Goal: Task Accomplishment & Management: Use online tool/utility

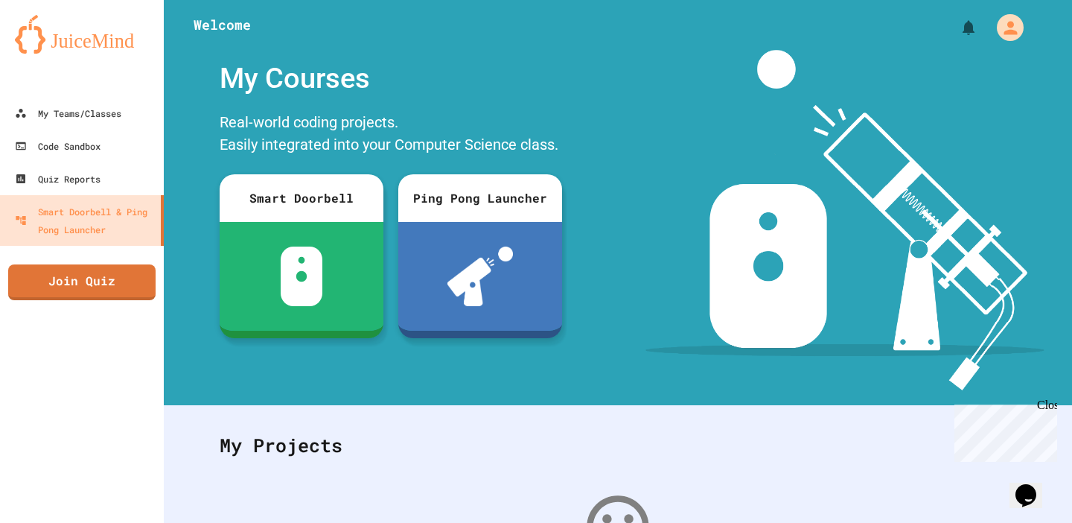
click at [1054, 405] on div "Close" at bounding box center [1046, 407] width 19 height 19
click at [135, 173] on link "Quiz Reports" at bounding box center [82, 179] width 169 height 34
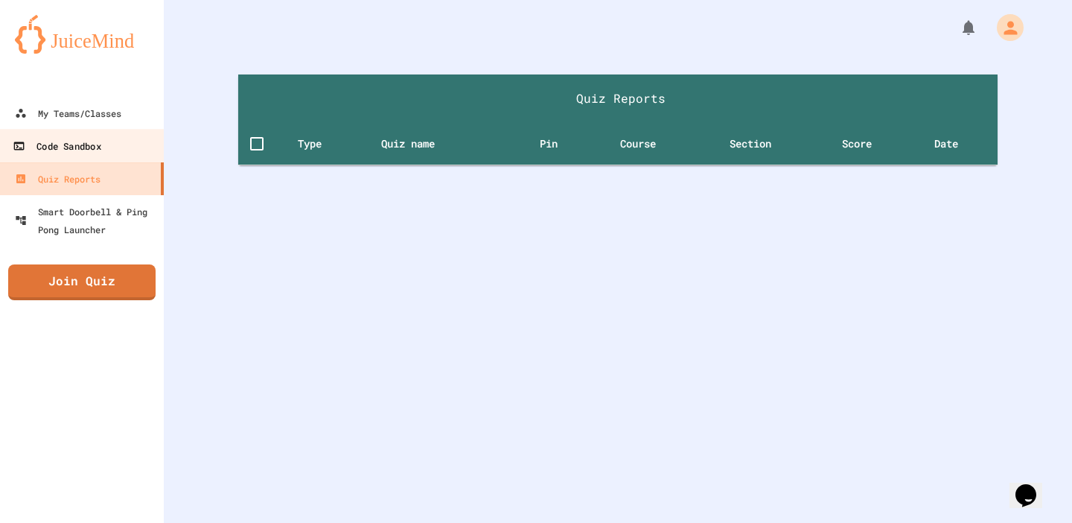
click at [131, 152] on link "Code Sandbox" at bounding box center [82, 146] width 169 height 34
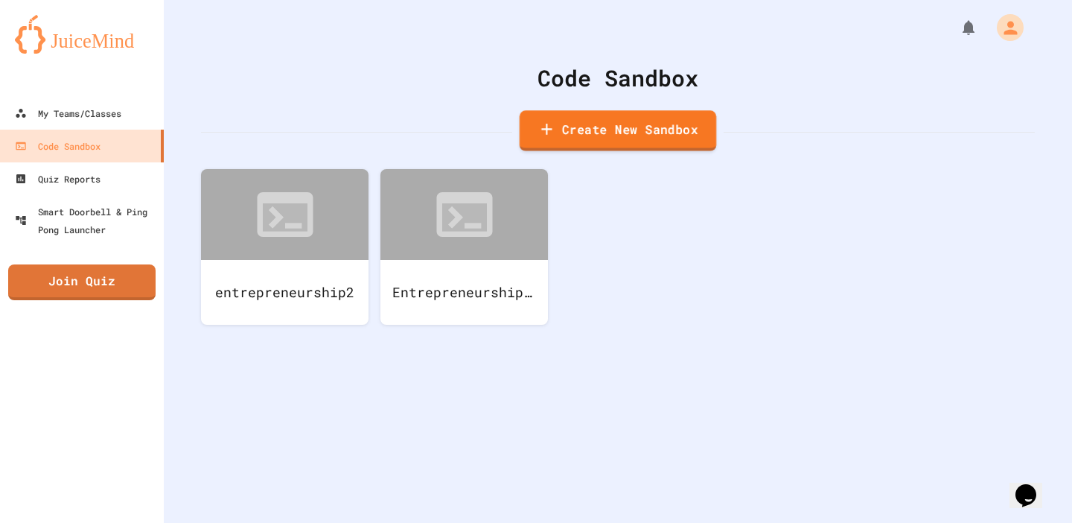
click at [576, 124] on link "Create New Sandbox" at bounding box center [618, 130] width 197 height 41
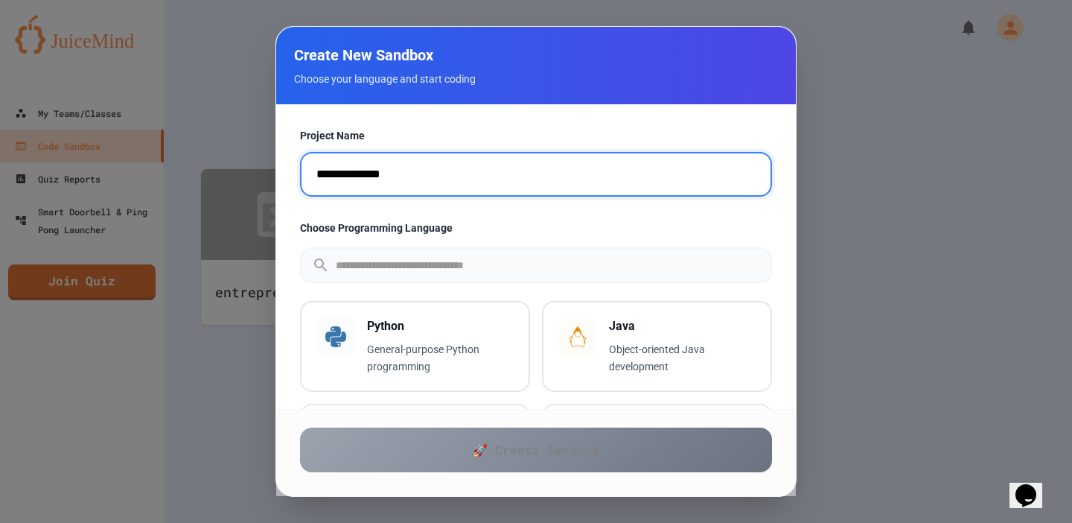
drag, startPoint x: 421, startPoint y: 179, endPoint x: 276, endPoint y: 165, distance: 146.6
click at [276, 165] on div "**********" at bounding box center [536, 256] width 520 height 305
type input "**********"
click at [562, 273] on input "text" at bounding box center [553, 265] width 435 height 39
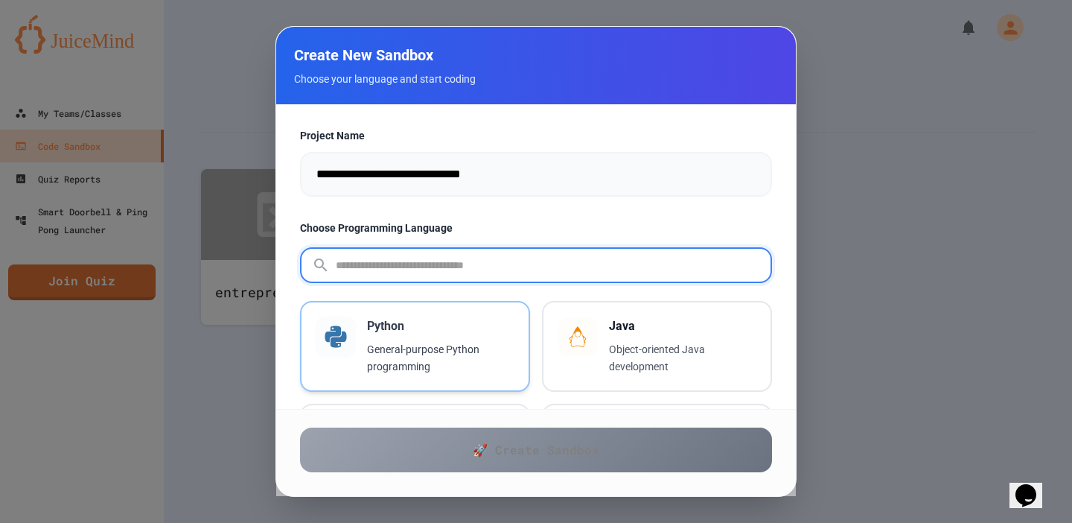
click at [451, 357] on p "General-purpose Python programming" at bounding box center [440, 358] width 147 height 34
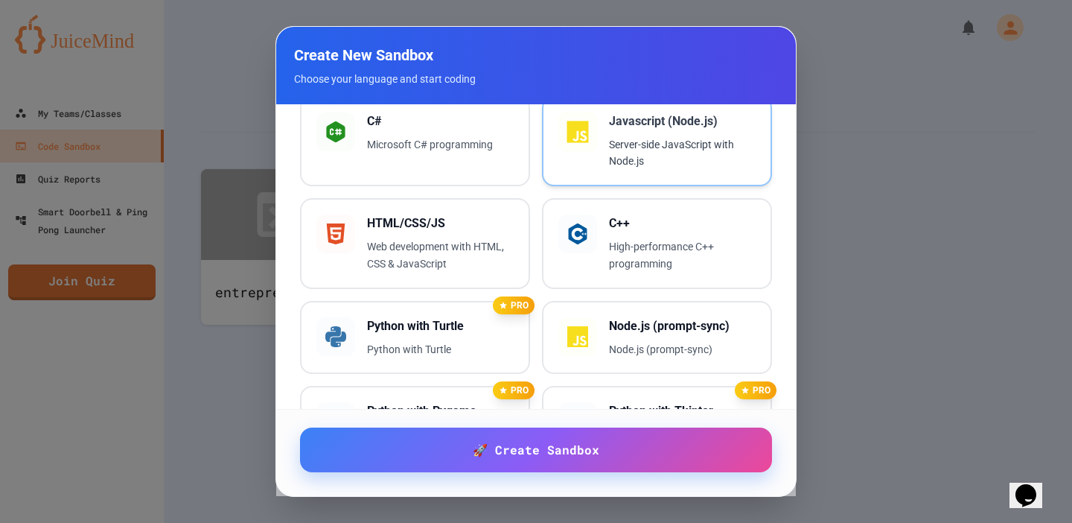
scroll to position [308, 0]
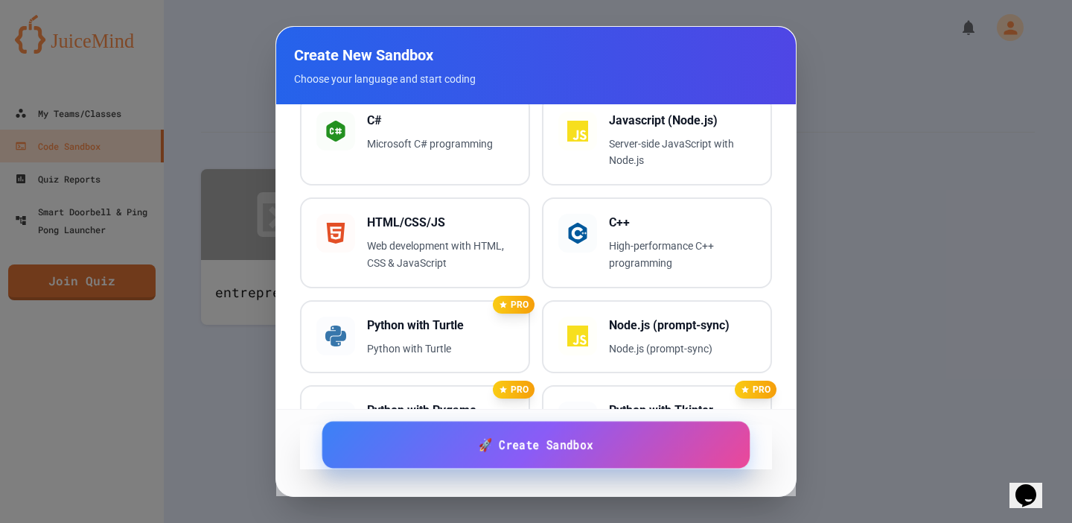
click at [524, 456] on link "🚀 Create Sandbox" at bounding box center [536, 444] width 428 height 47
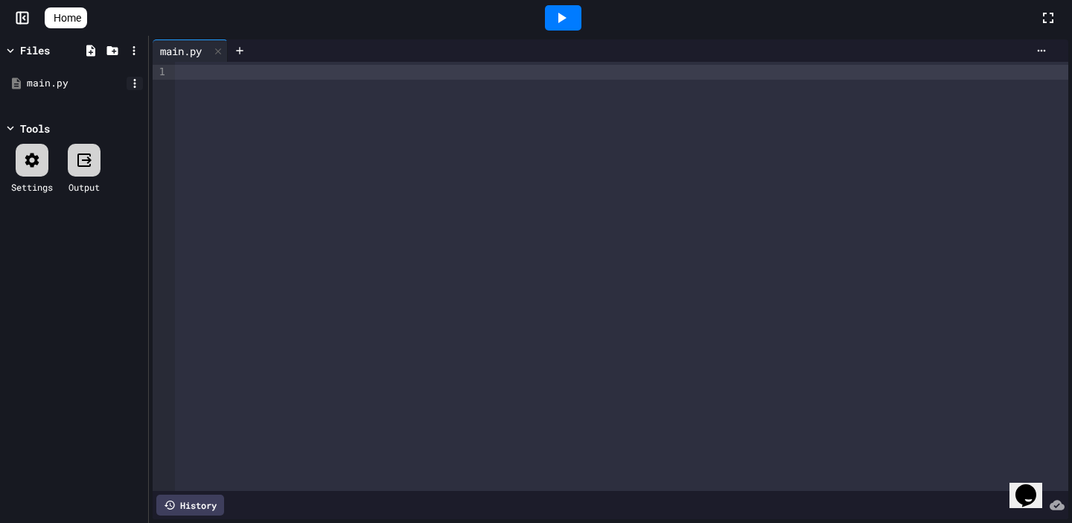
click at [129, 89] on icon at bounding box center [134, 83] width 13 height 13
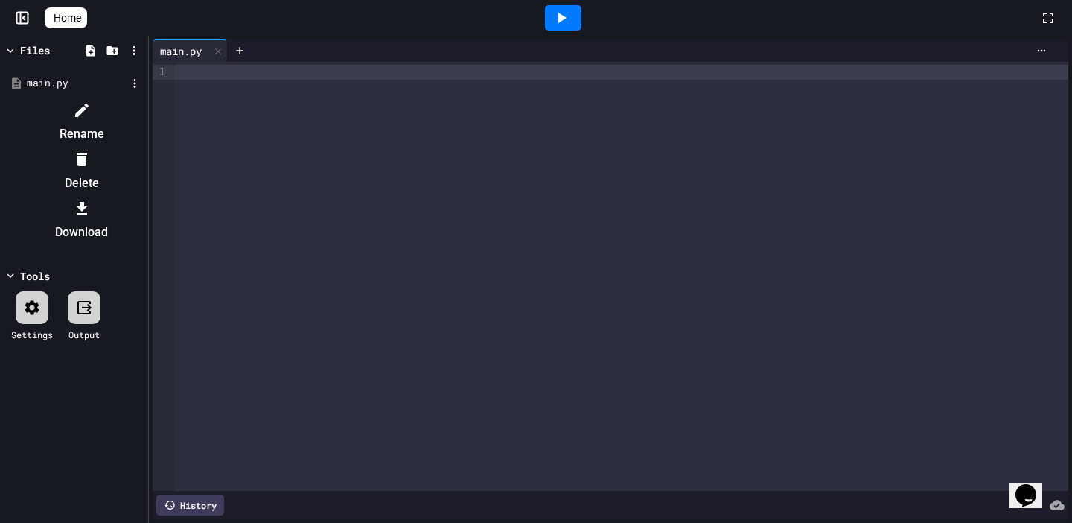
click at [144, 114] on li "Rename" at bounding box center [82, 122] width 126 height 48
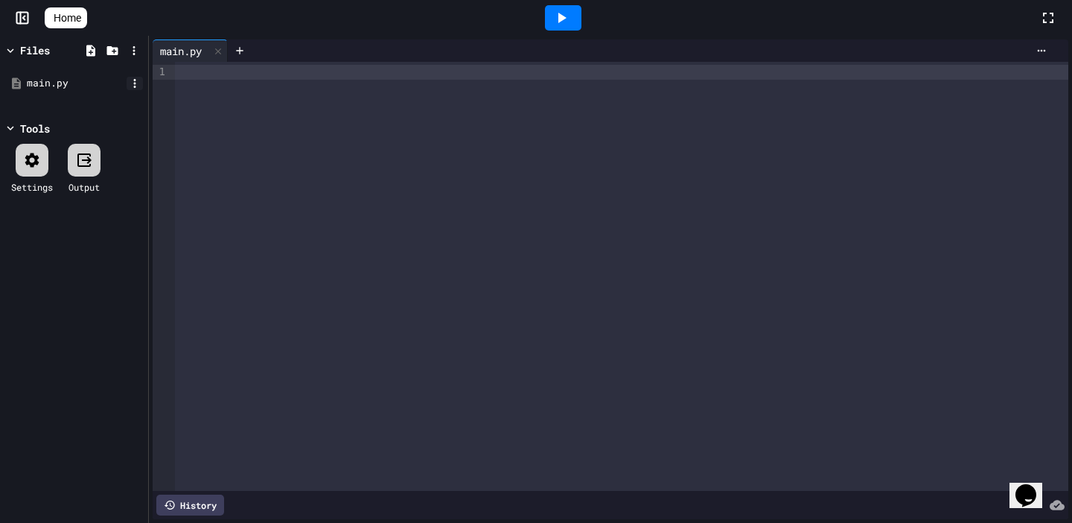
click at [134, 80] on icon at bounding box center [135, 83] width 2 height 9
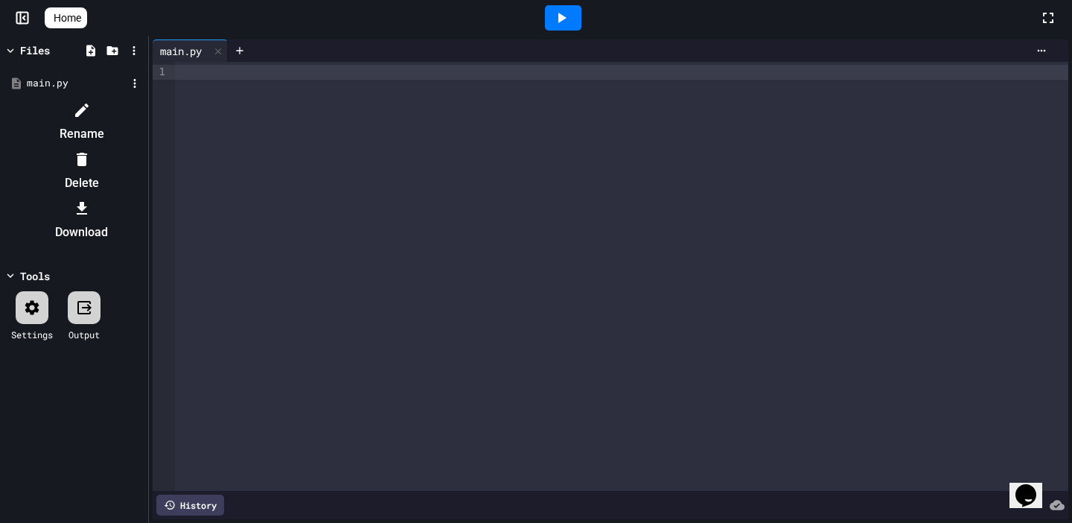
click at [144, 113] on li "Rename" at bounding box center [82, 122] width 126 height 48
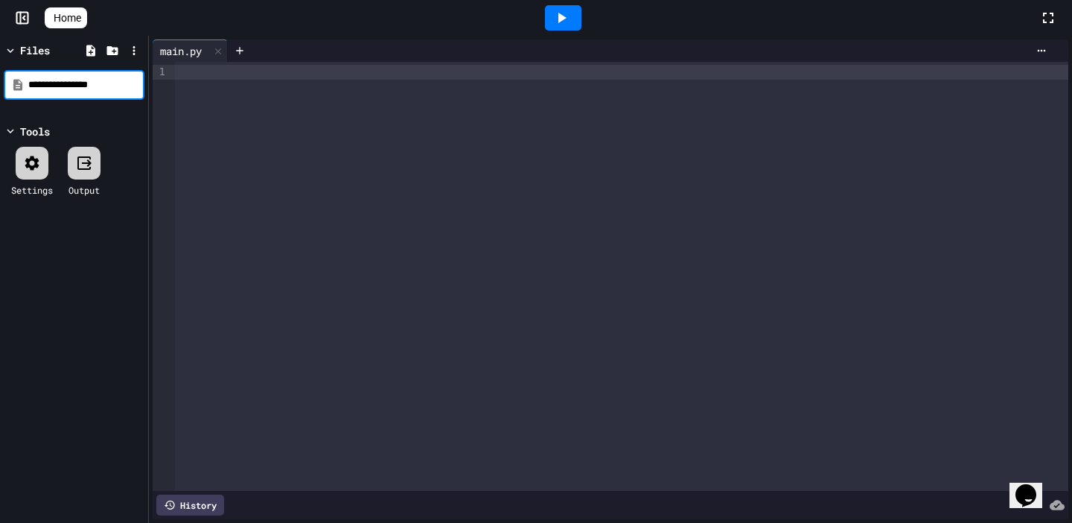
type input "**********"
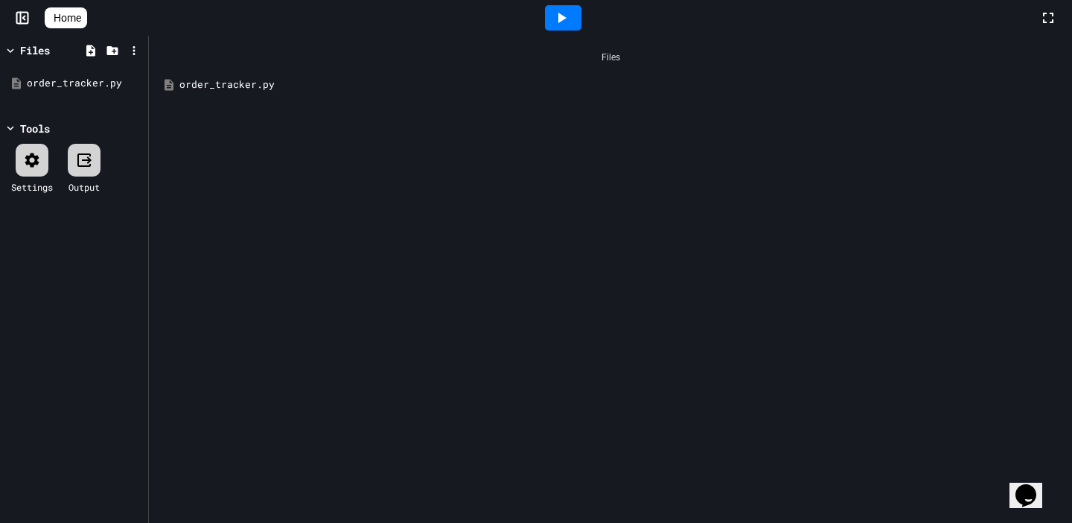
click at [260, 90] on div "order_tracker.py" at bounding box center [621, 84] width 884 height 15
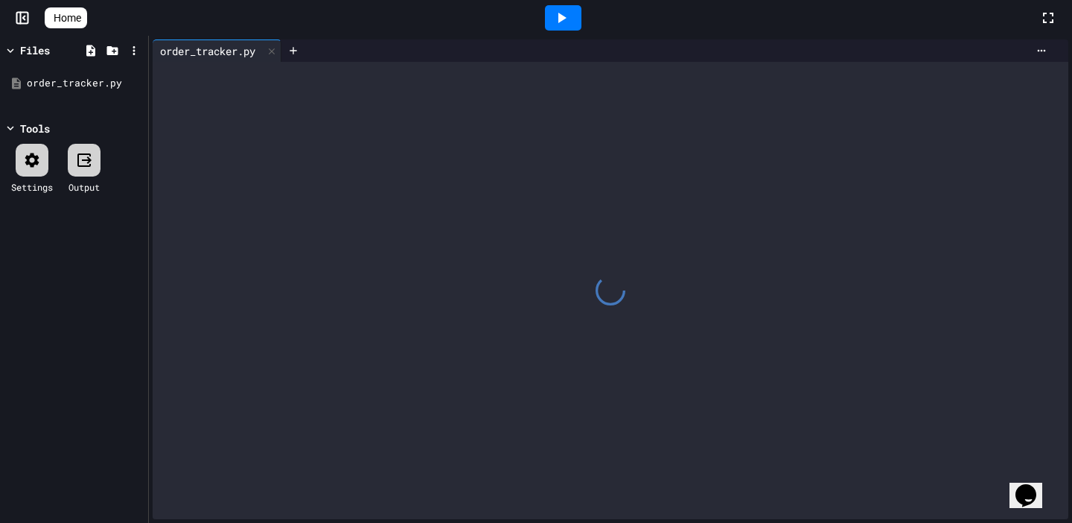
click at [38, 154] on icon at bounding box center [32, 160] width 18 height 18
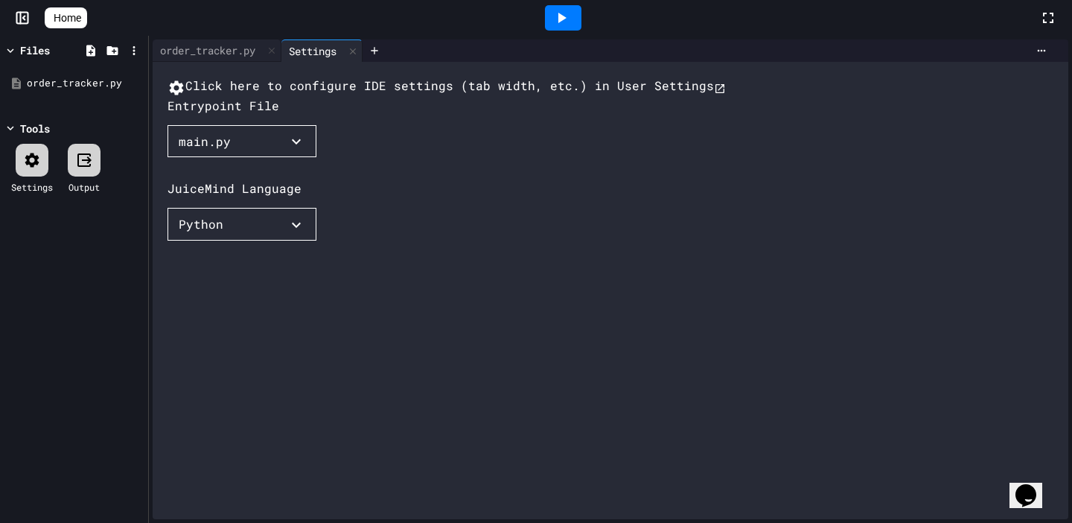
click at [305, 150] on icon "button" at bounding box center [296, 142] width 18 height 18
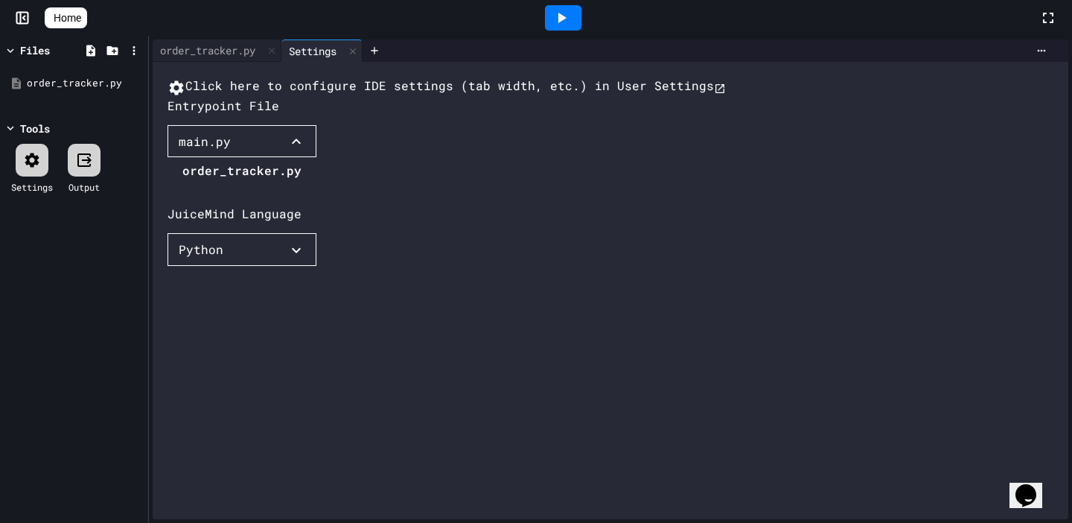
click at [239, 182] on li "order_tracker.py" at bounding box center [241, 171] width 119 height 24
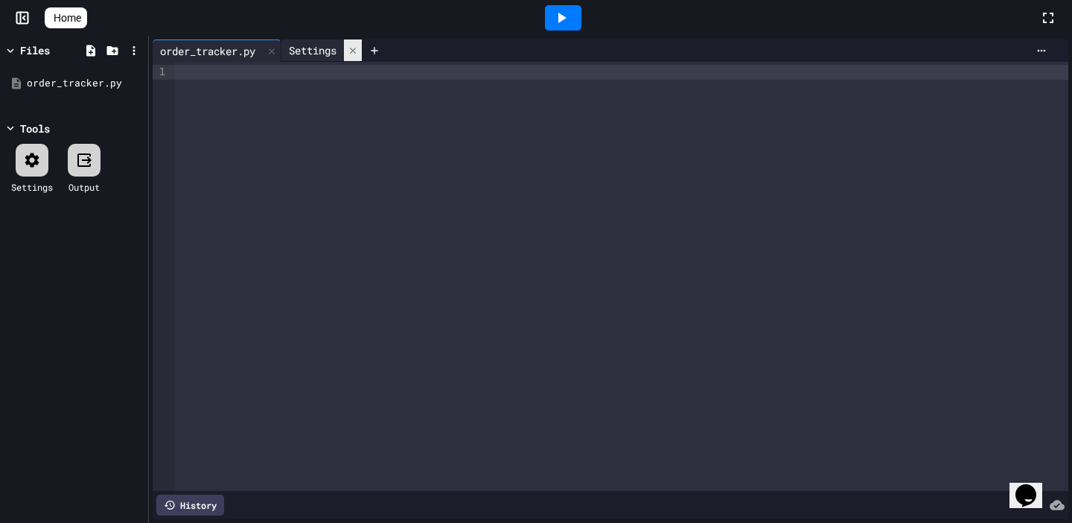
click at [358, 54] on icon at bounding box center [353, 50] width 10 height 10
click at [346, 89] on div at bounding box center [622, 276] width 894 height 429
